Goal: Check status: Check status

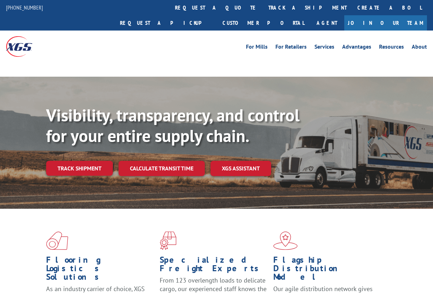
click at [94, 161] on div "Visibility, transparency, and control for your entire supply chain. Track shipm…" at bounding box center [239, 154] width 387 height 99
click at [92, 161] on link "Track shipment" at bounding box center [79, 168] width 67 height 15
click at [89, 161] on link "Track shipment" at bounding box center [79, 168] width 67 height 15
click at [96, 161] on link "Track shipment" at bounding box center [79, 168] width 67 height 15
click at [88, 161] on link "Track shipment" at bounding box center [79, 168] width 67 height 15
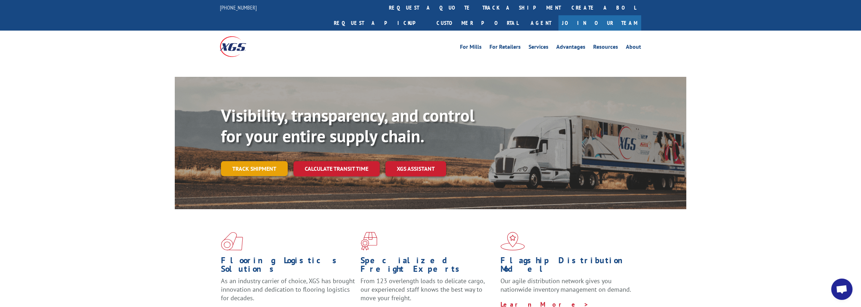
click at [262, 161] on link "Track shipment" at bounding box center [254, 168] width 67 height 15
click at [226, 161] on link "Track shipment" at bounding box center [254, 168] width 67 height 15
click at [259, 161] on link "Track shipment" at bounding box center [254, 168] width 67 height 15
click at [477, 3] on link "track a shipment" at bounding box center [521, 7] width 89 height 15
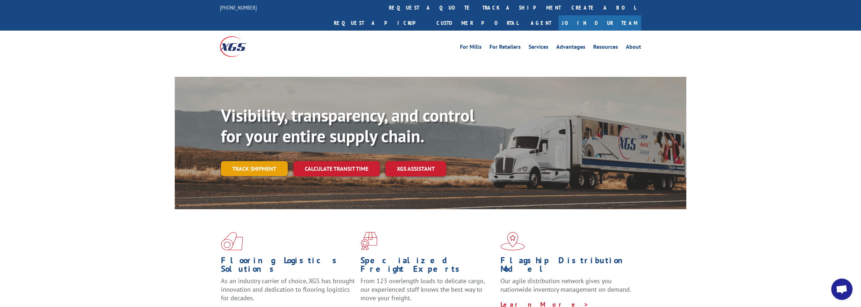
click at [239, 161] on link "Track shipment" at bounding box center [254, 168] width 67 height 15
click at [252, 161] on link "Track shipment" at bounding box center [254, 168] width 67 height 15
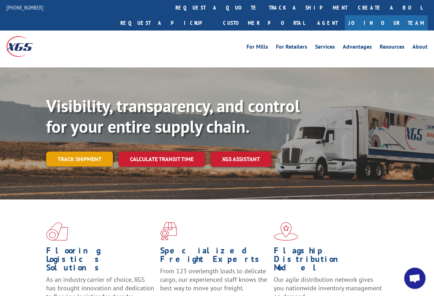
click at [76, 152] on link "Track shipment" at bounding box center [79, 159] width 67 height 15
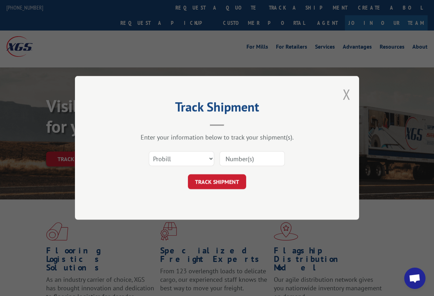
click at [345, 93] on button "Close modal" at bounding box center [346, 94] width 8 height 19
